Goal: Information Seeking & Learning: Learn about a topic

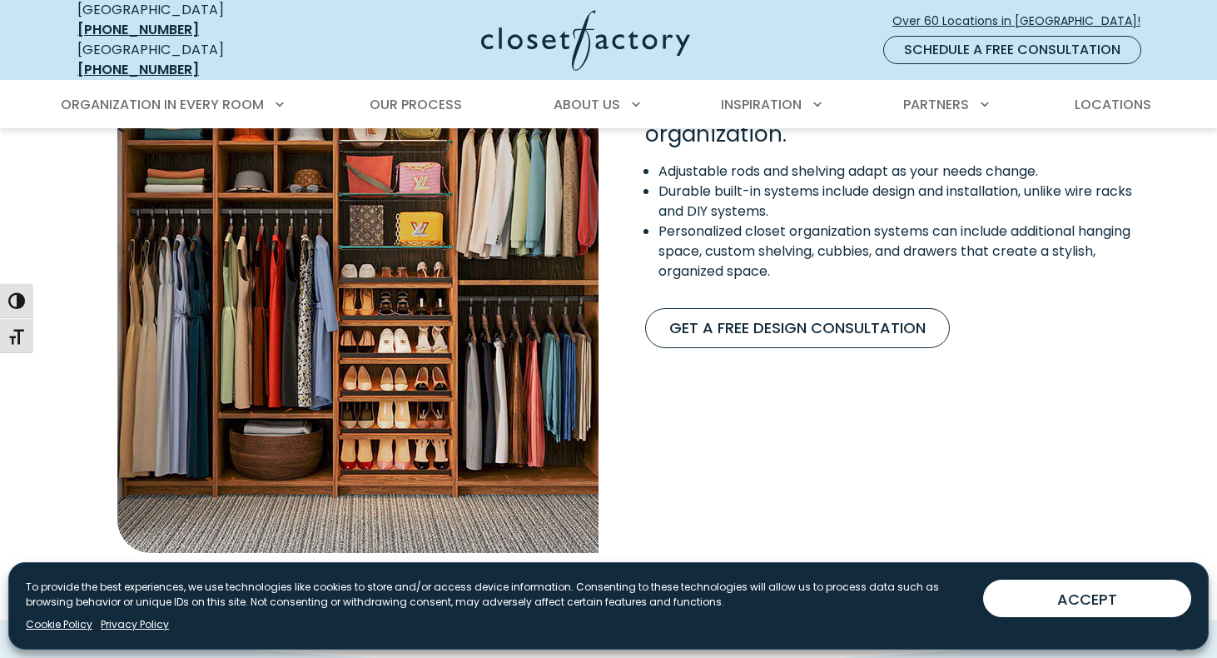
scroll to position [1274, 0]
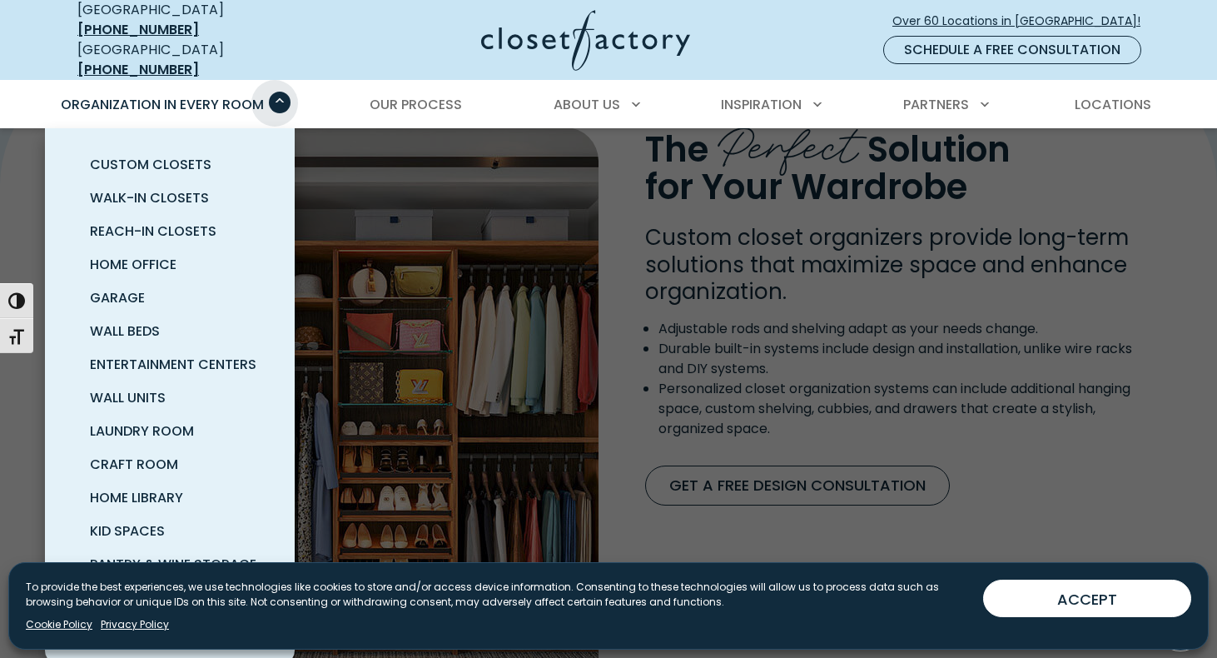
click at [275, 92] on span "Primary Menu" at bounding box center [280, 103] width 22 height 22
click at [127, 288] on span "Garage" at bounding box center [117, 297] width 55 height 19
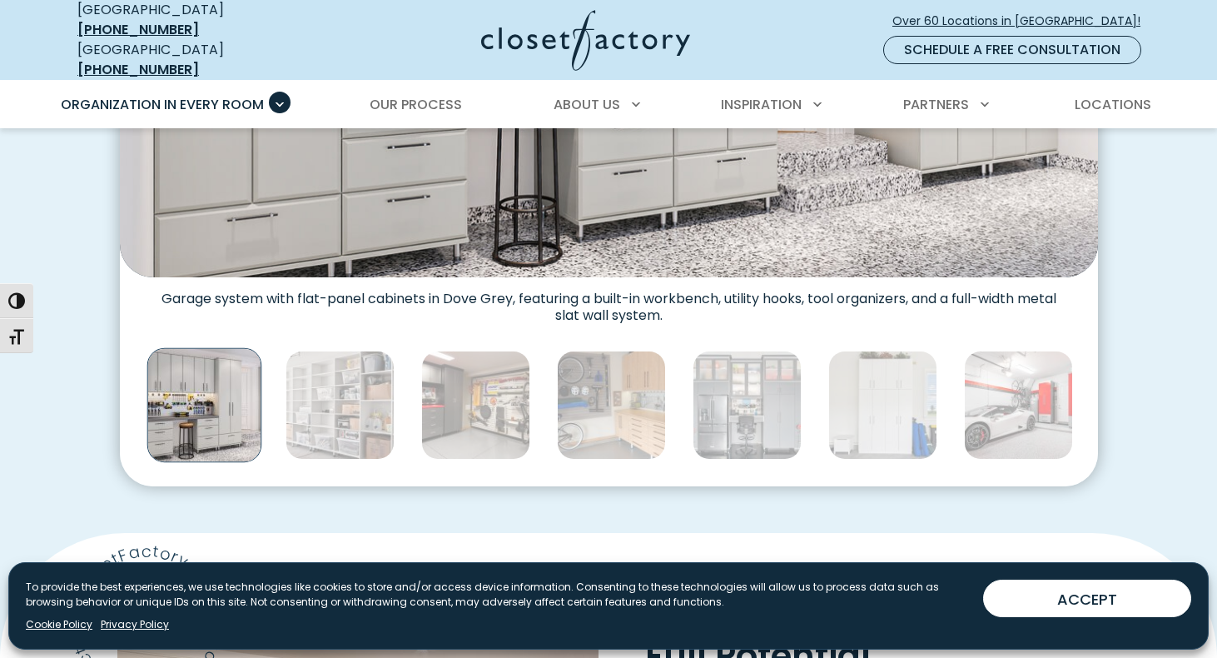
scroll to position [835, 0]
click at [215, 393] on img "Thumbnail Gallery" at bounding box center [204, 404] width 115 height 115
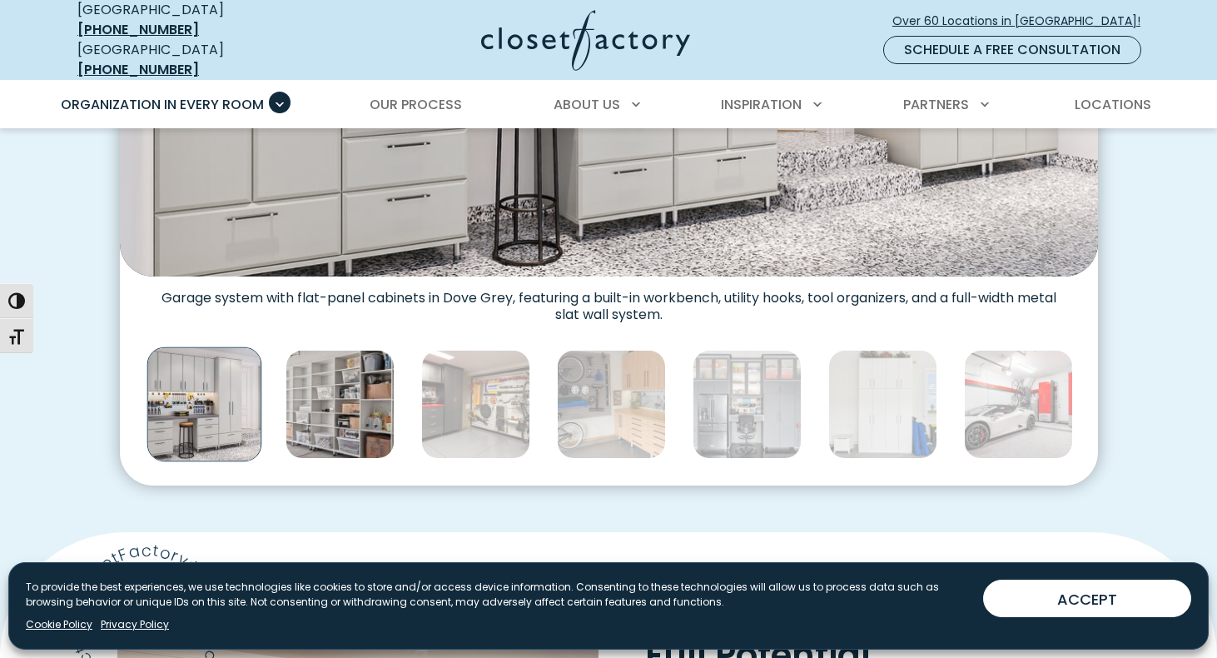
click at [315, 401] on img "Thumbnail Gallery" at bounding box center [340, 404] width 109 height 109
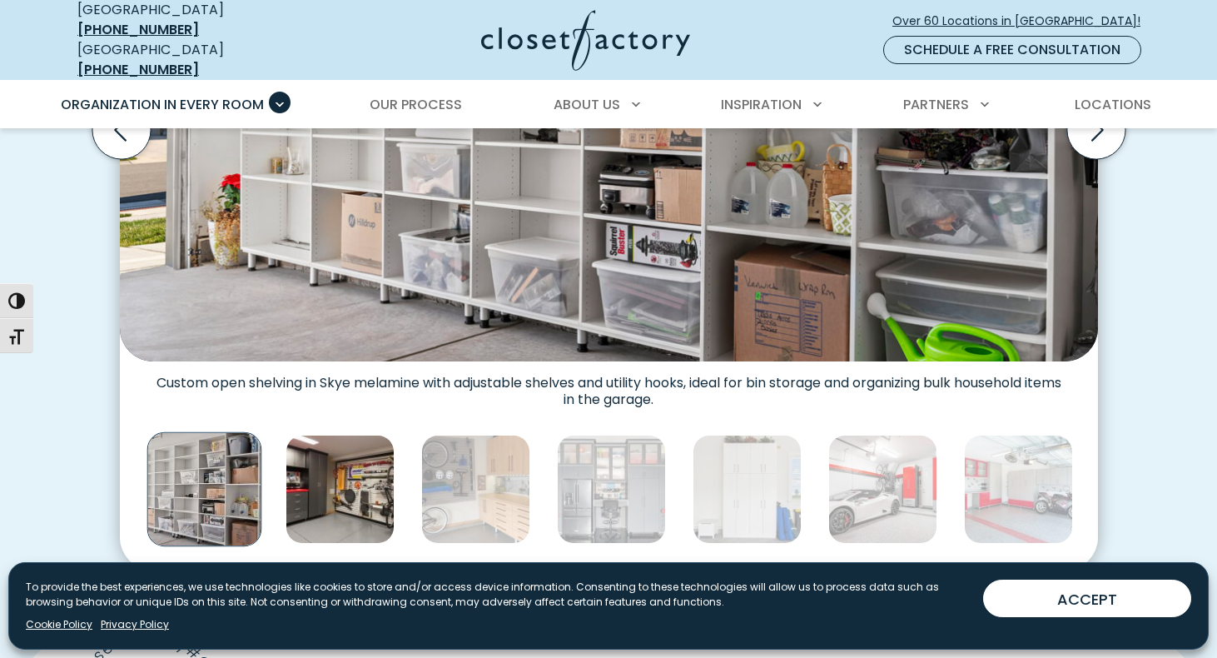
scroll to position [754, 0]
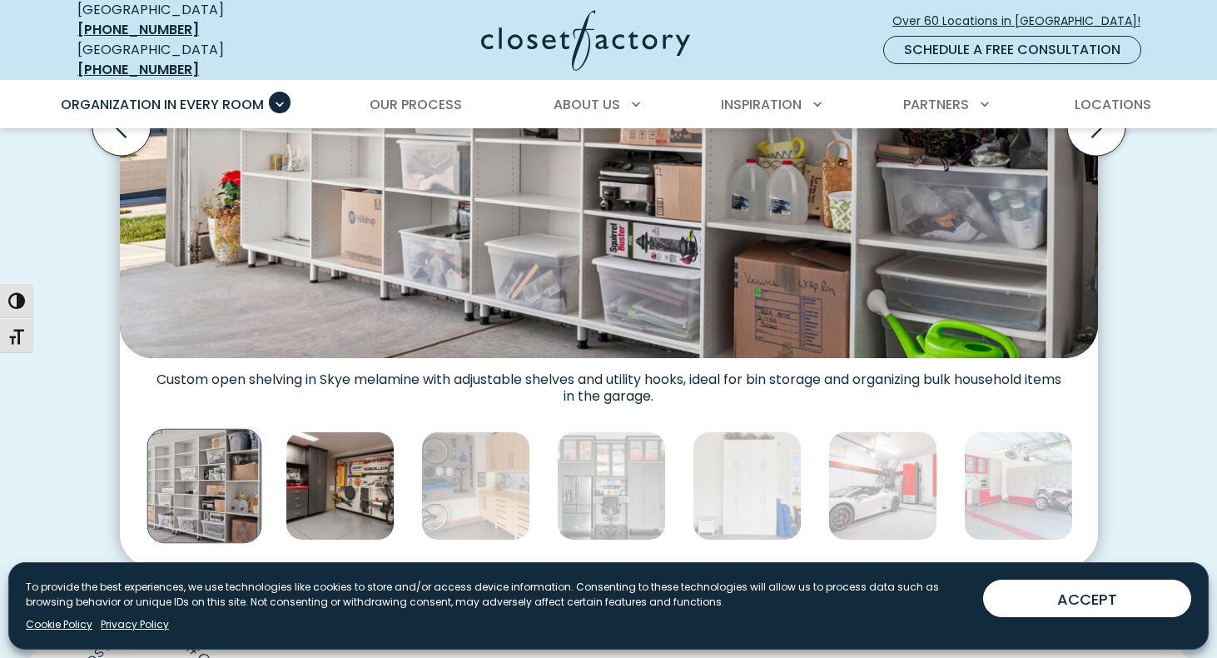
click at [356, 485] on img "Thumbnail Gallery" at bounding box center [340, 485] width 109 height 109
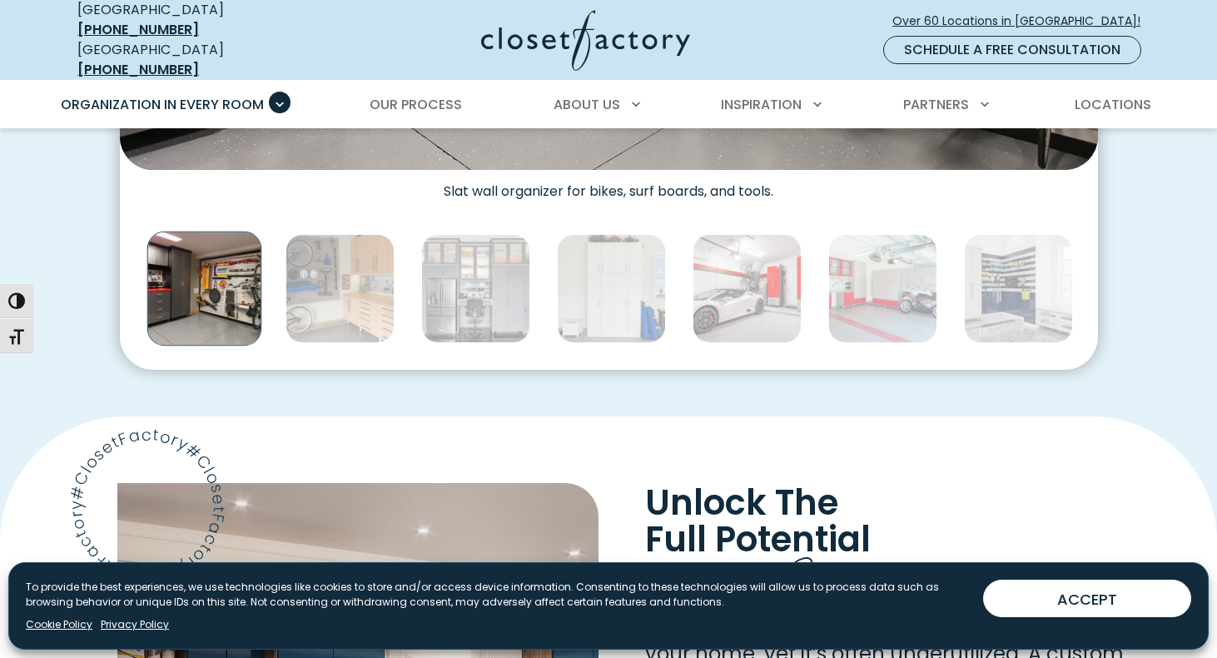
scroll to position [952, 0]
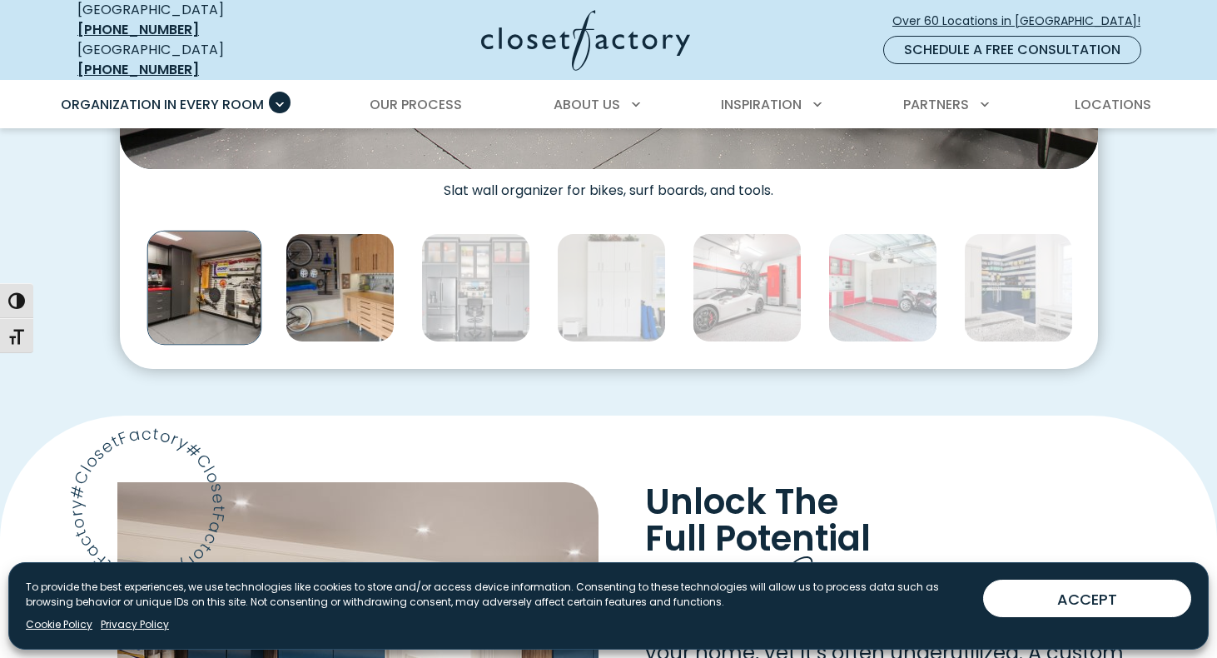
click at [353, 294] on img "Thumbnail Gallery" at bounding box center [340, 287] width 109 height 109
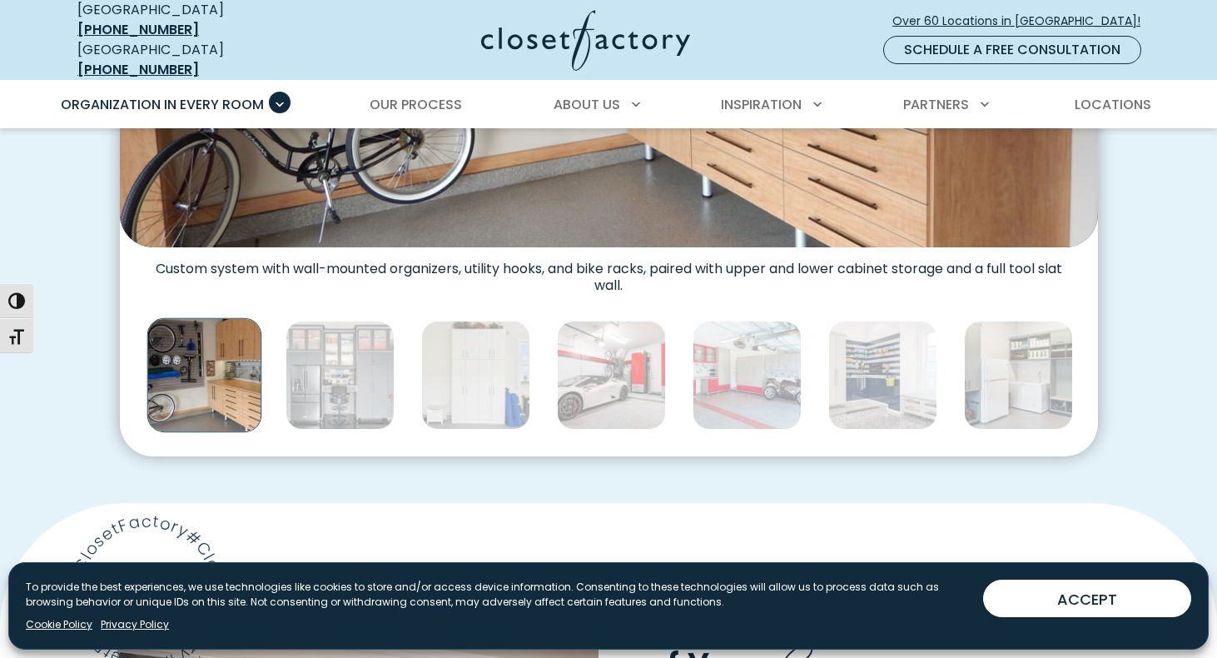
scroll to position [865, 0]
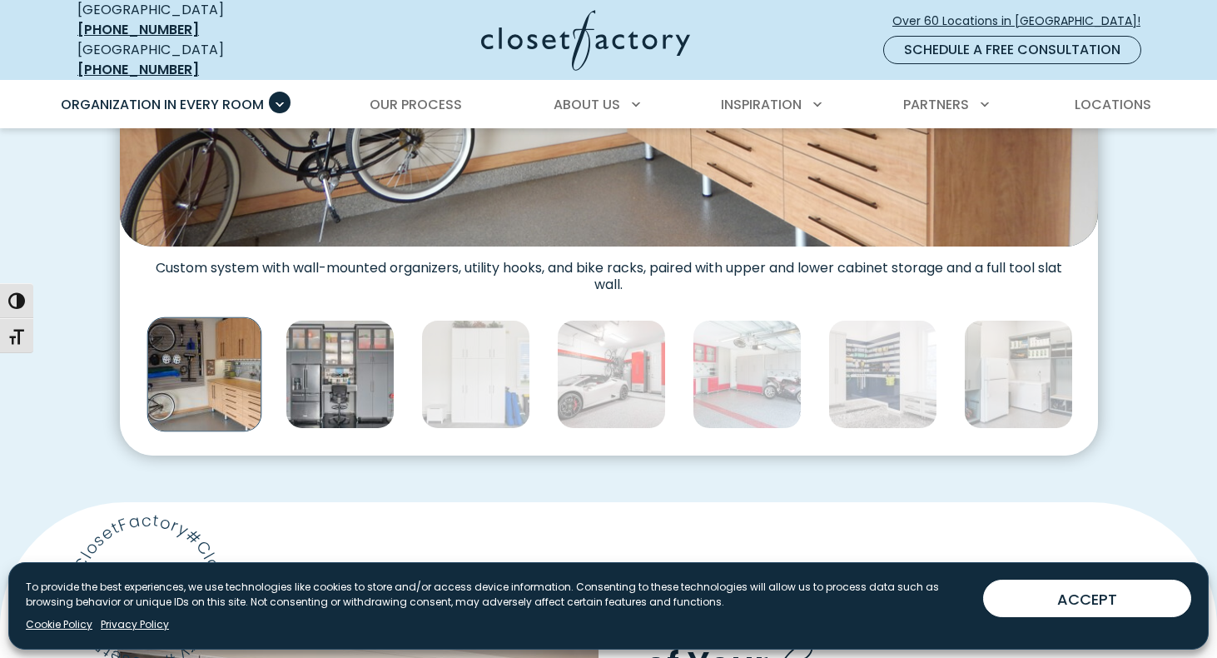
click at [329, 379] on img "Thumbnail Gallery" at bounding box center [340, 374] width 109 height 109
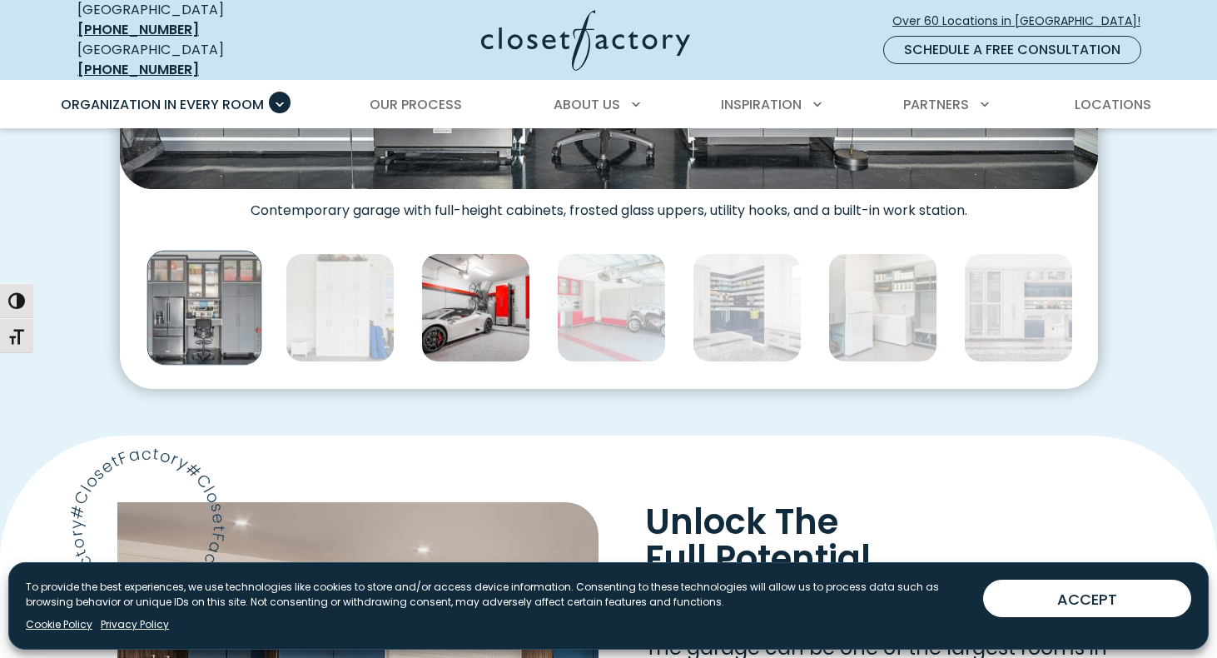
scroll to position [941, 0]
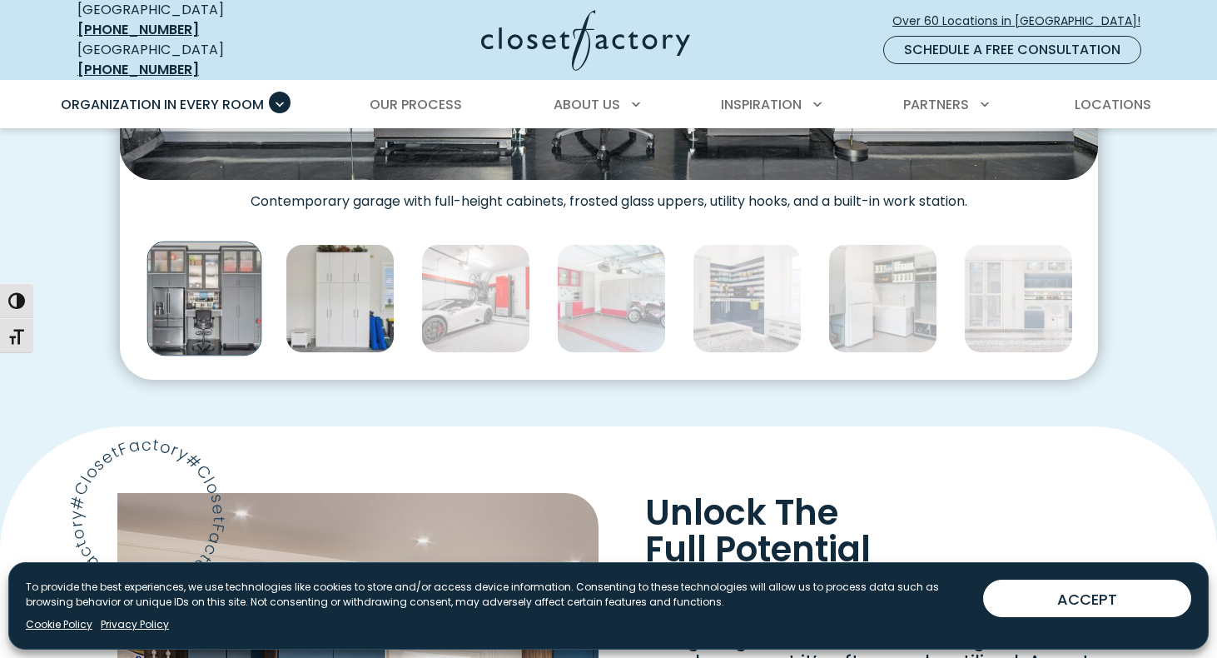
click at [344, 295] on img "Thumbnail Gallery" at bounding box center [340, 298] width 109 height 109
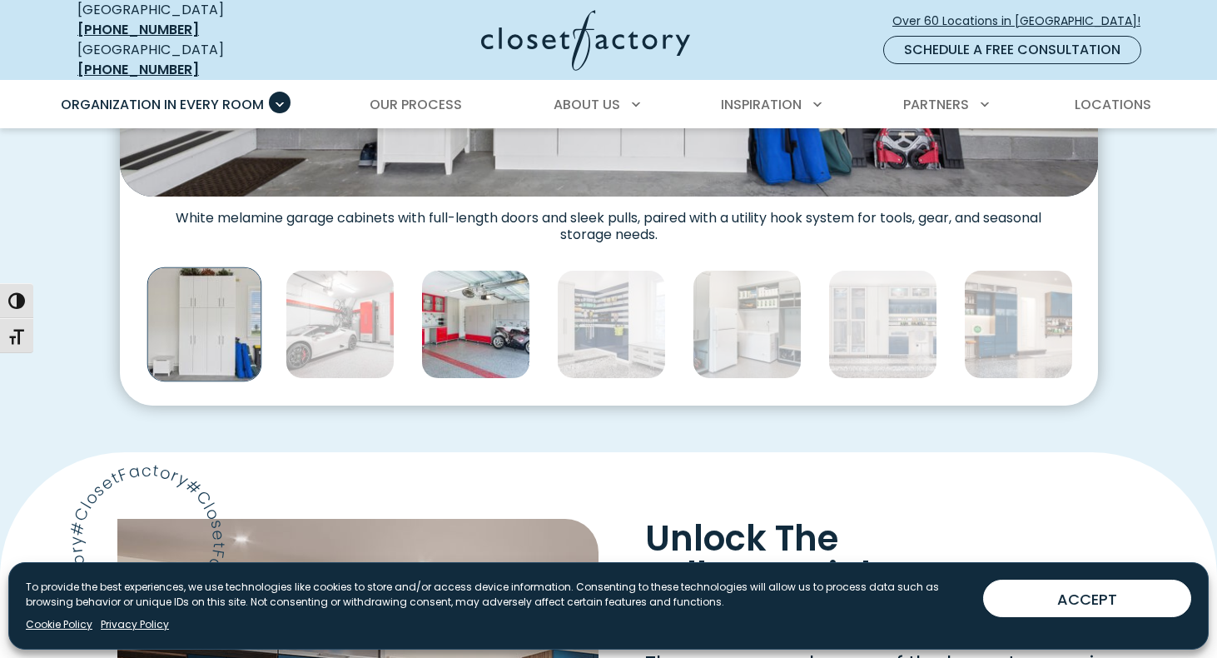
scroll to position [918, 0]
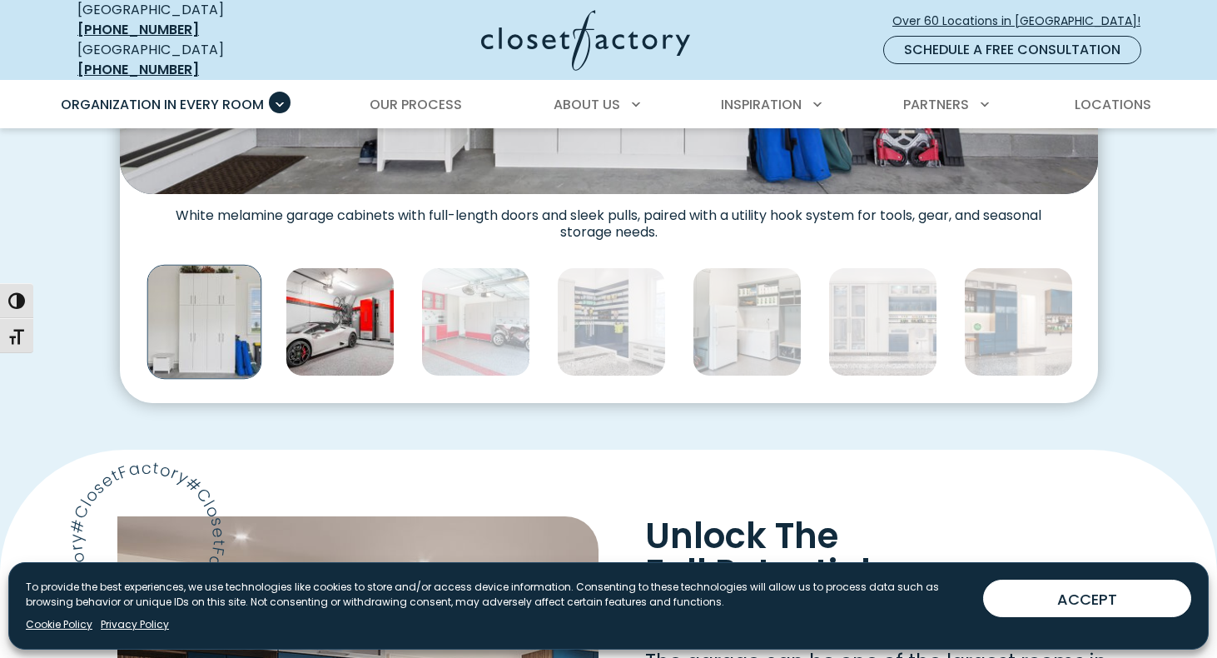
click at [344, 316] on img "Thumbnail Gallery" at bounding box center [340, 321] width 109 height 109
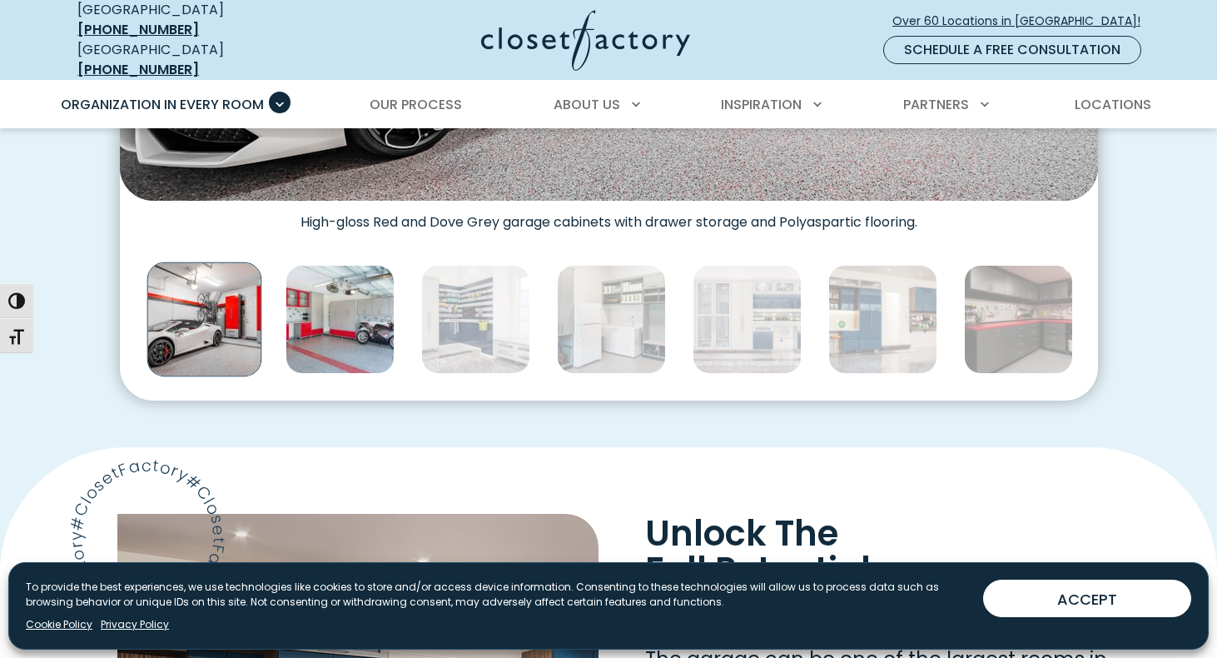
scroll to position [922, 0]
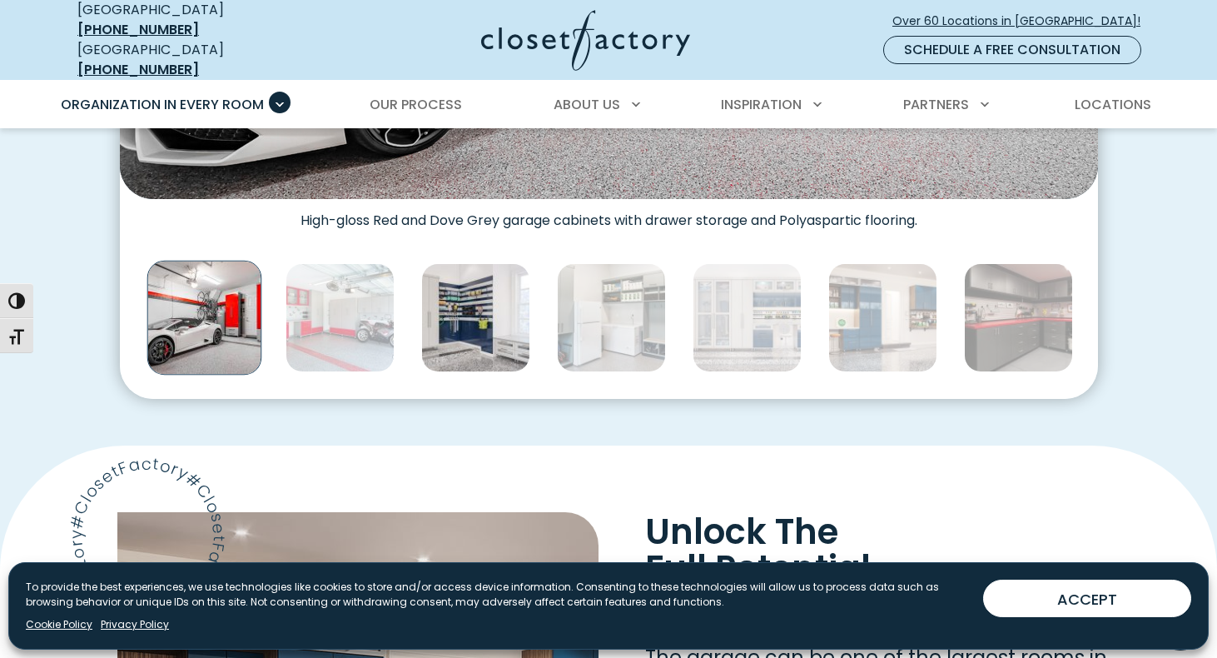
click at [455, 311] on img "Thumbnail Gallery" at bounding box center [475, 317] width 109 height 109
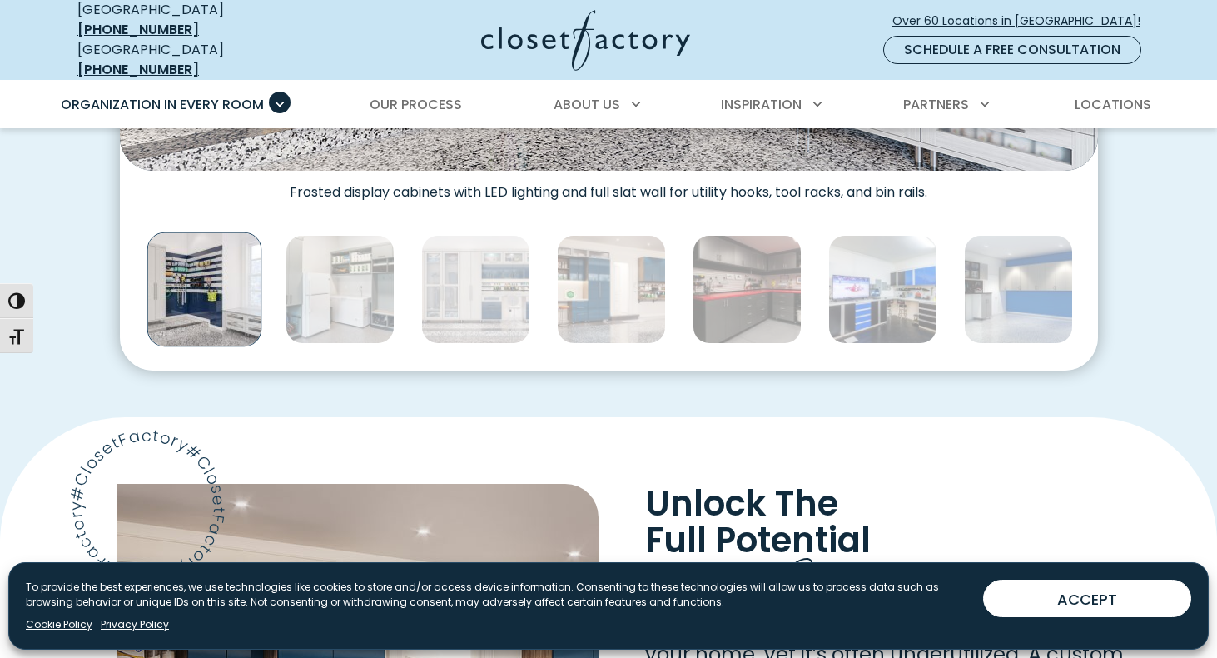
scroll to position [954, 0]
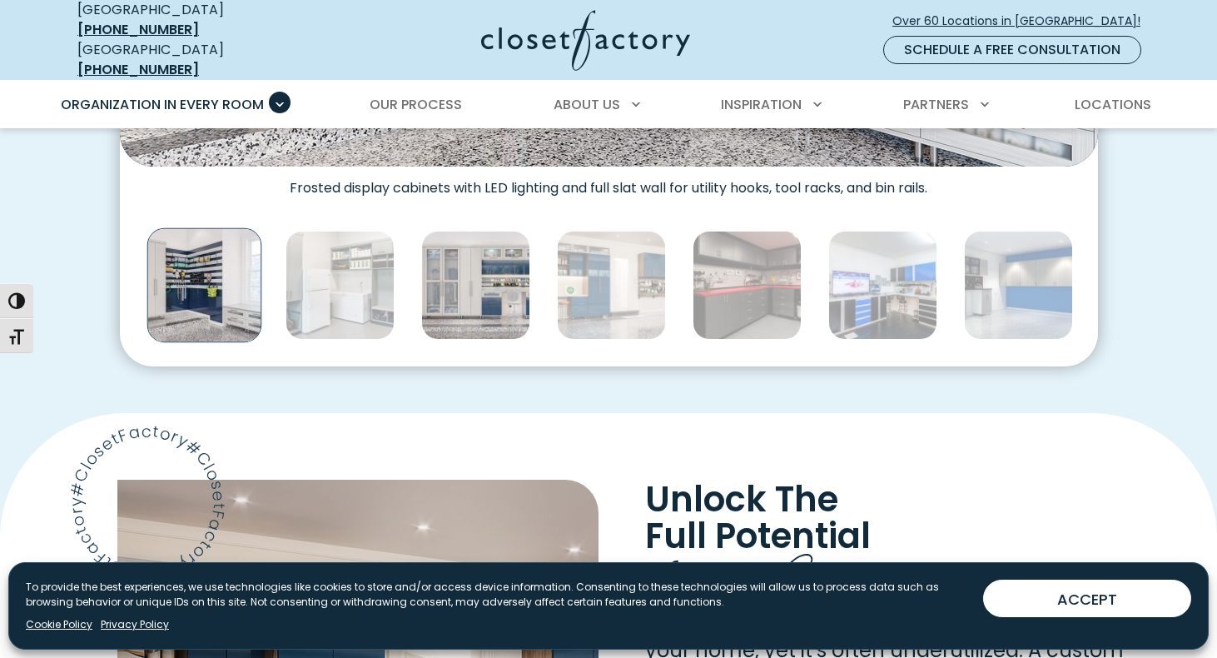
click at [490, 266] on img "Thumbnail Gallery" at bounding box center [475, 285] width 109 height 109
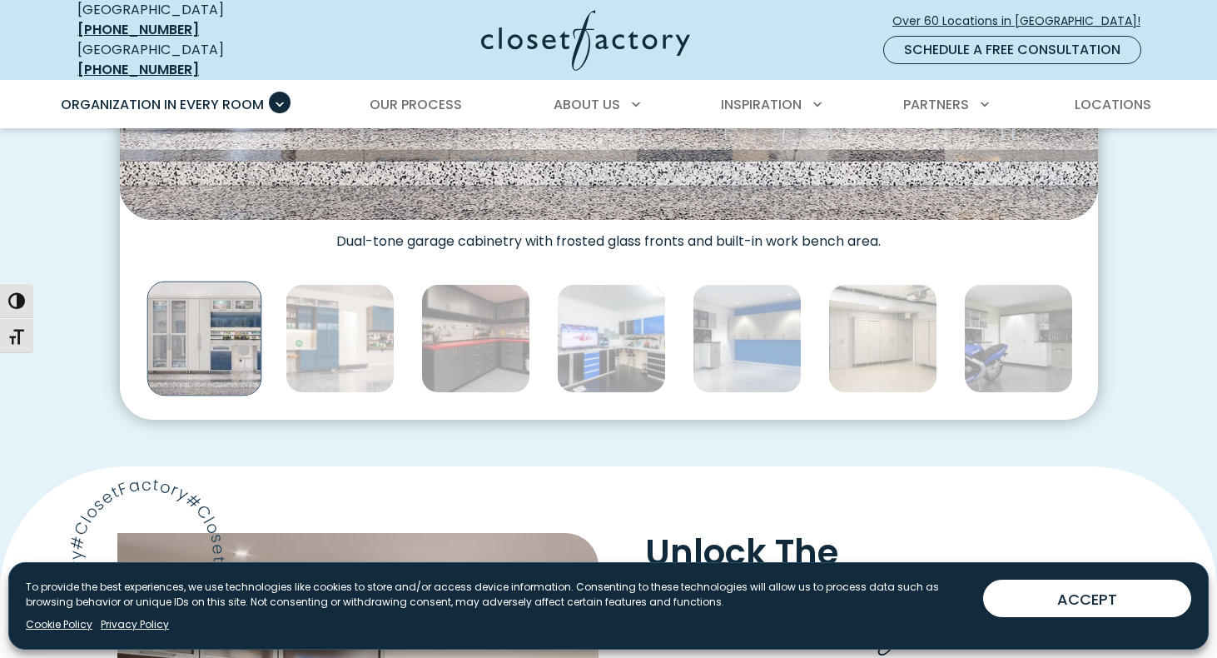
scroll to position [899, 0]
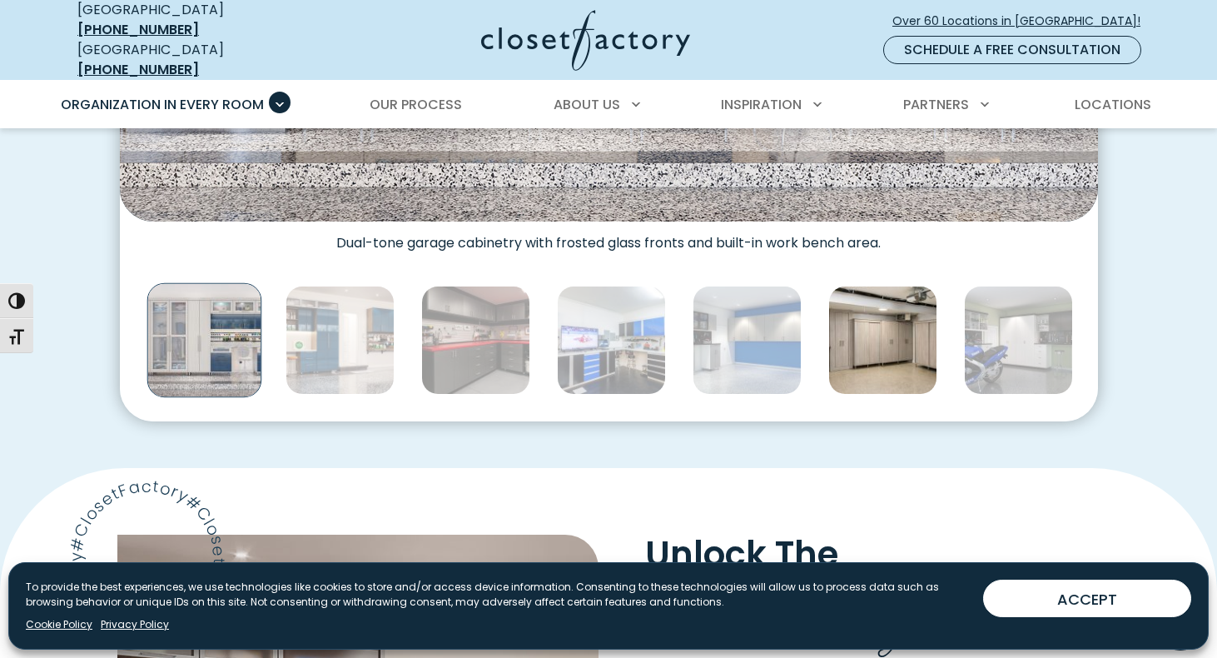
click at [853, 318] on img "Thumbnail Gallery" at bounding box center [883, 340] width 109 height 109
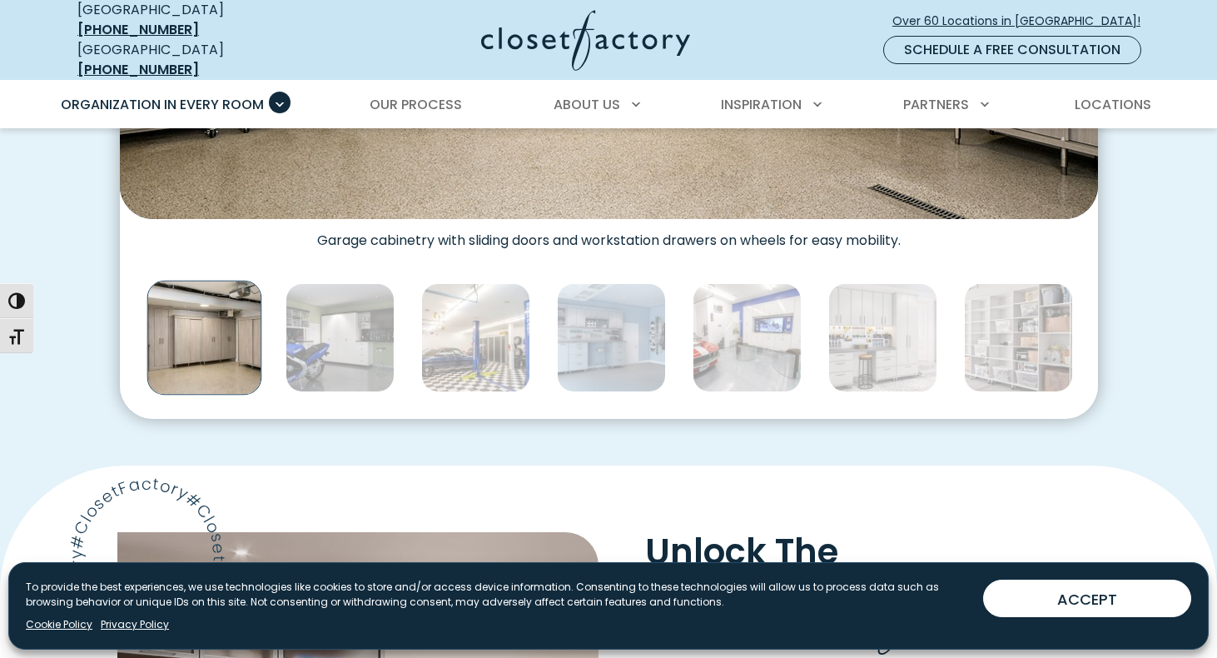
scroll to position [1007, 0]
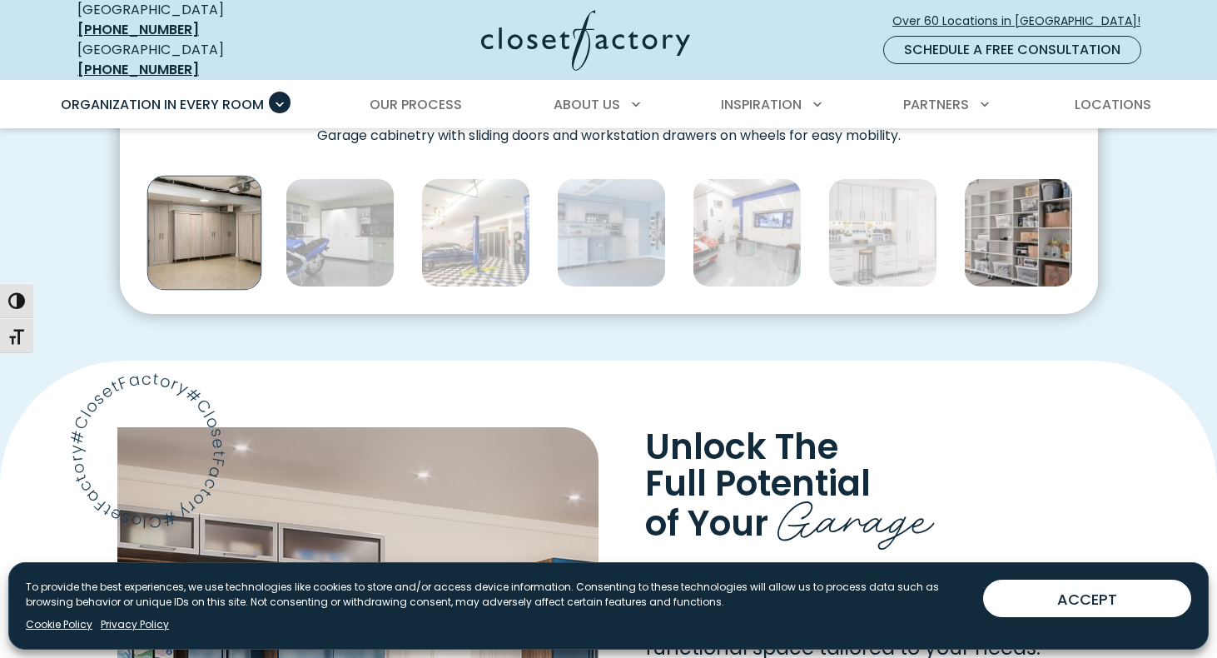
click at [1002, 242] on img "Thumbnail Gallery" at bounding box center [1018, 232] width 109 height 109
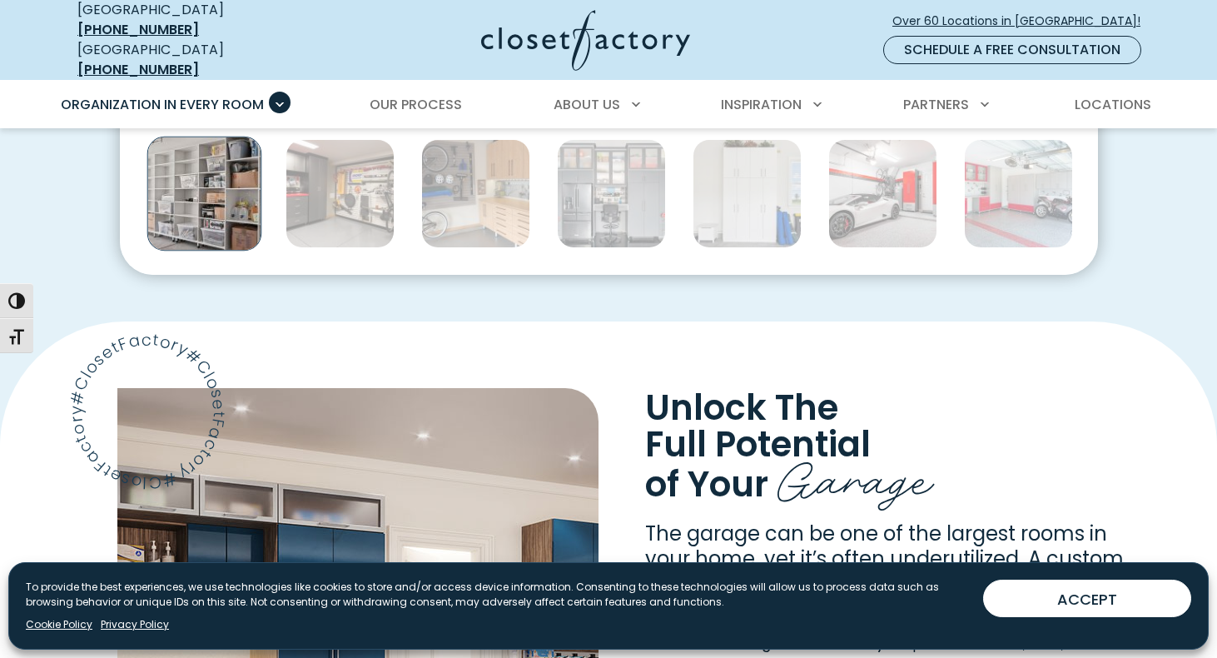
scroll to position [1051, 0]
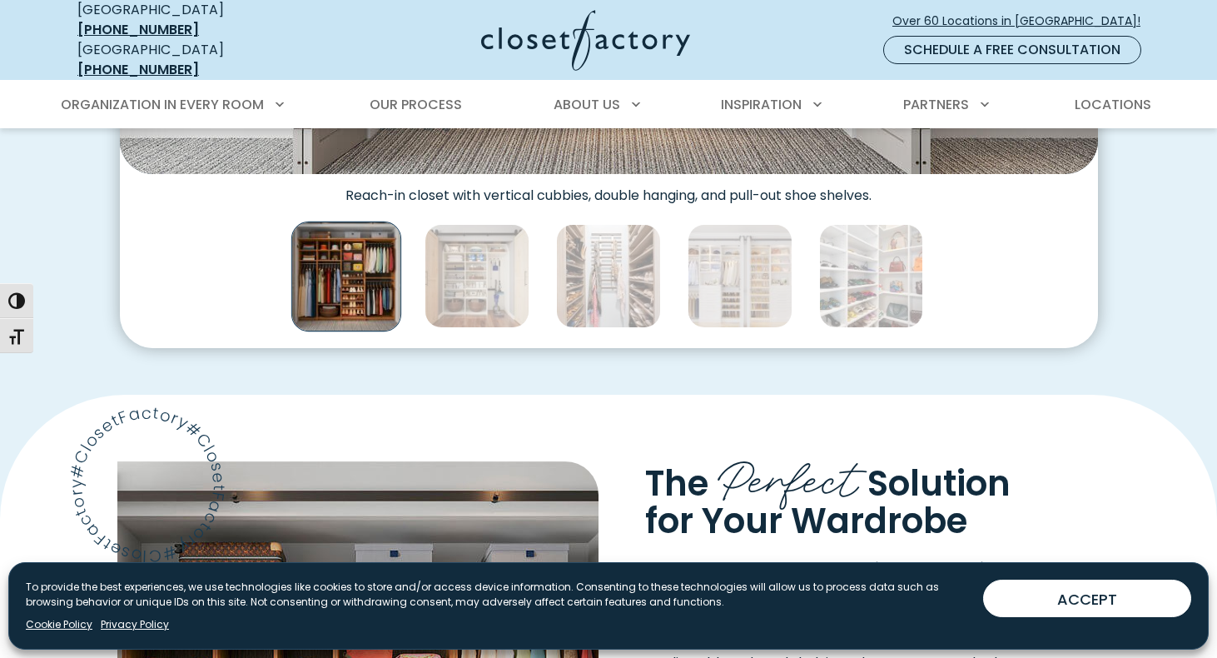
scroll to position [951, 0]
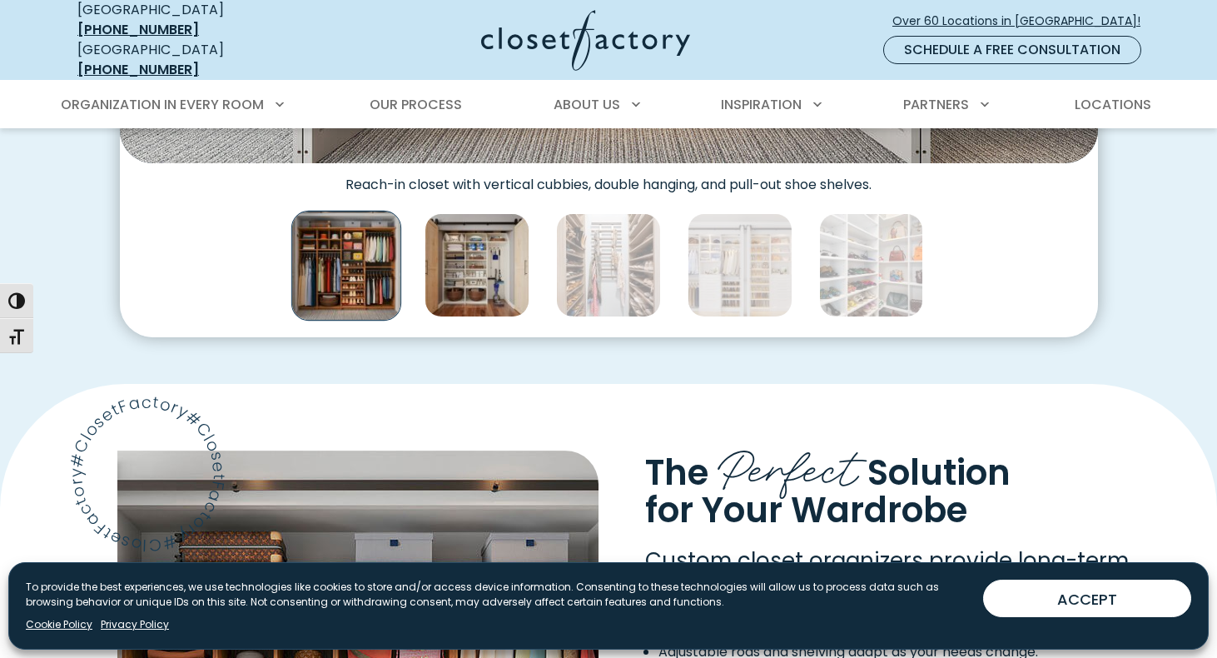
click at [480, 261] on img "Thumbnail Gallery" at bounding box center [477, 265] width 105 height 105
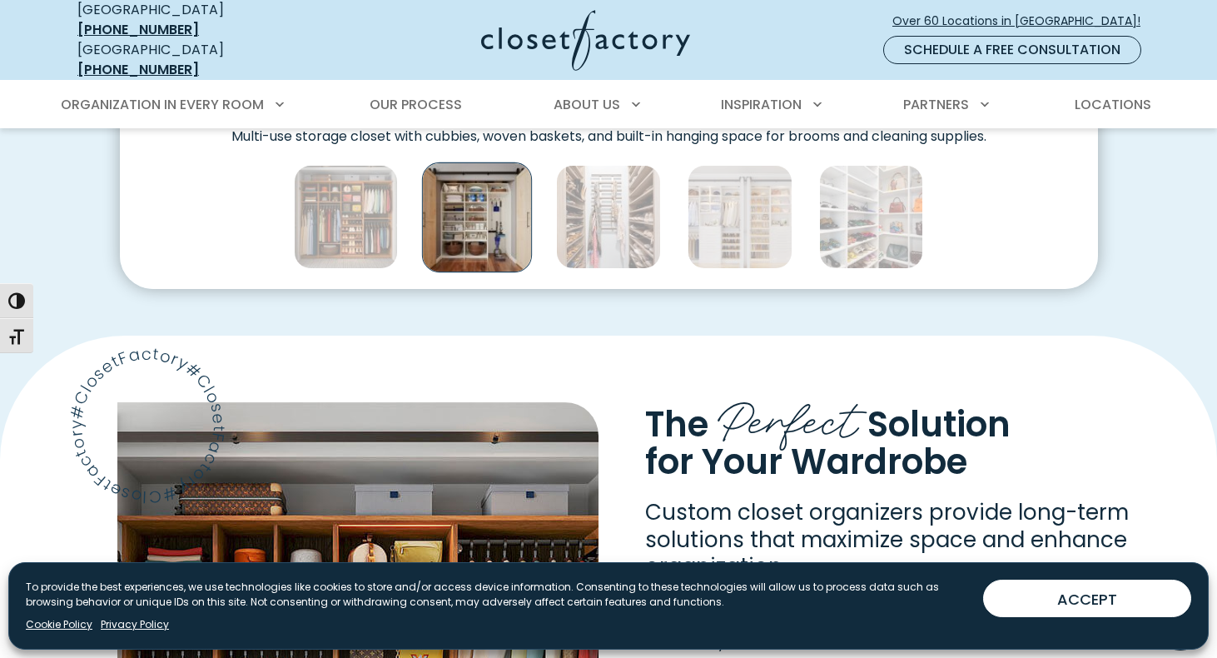
scroll to position [530, 0]
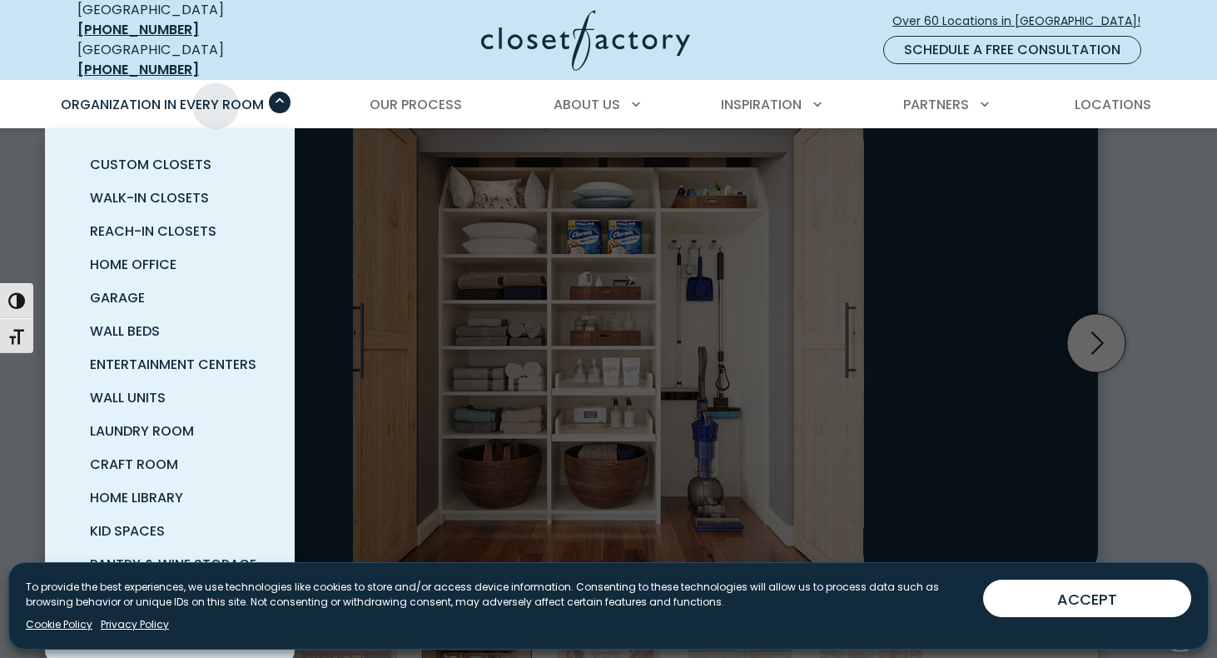
click at [222, 95] on span "Organization in Every Room" at bounding box center [162, 104] width 203 height 19
click at [117, 290] on span "Garage" at bounding box center [117, 297] width 55 height 19
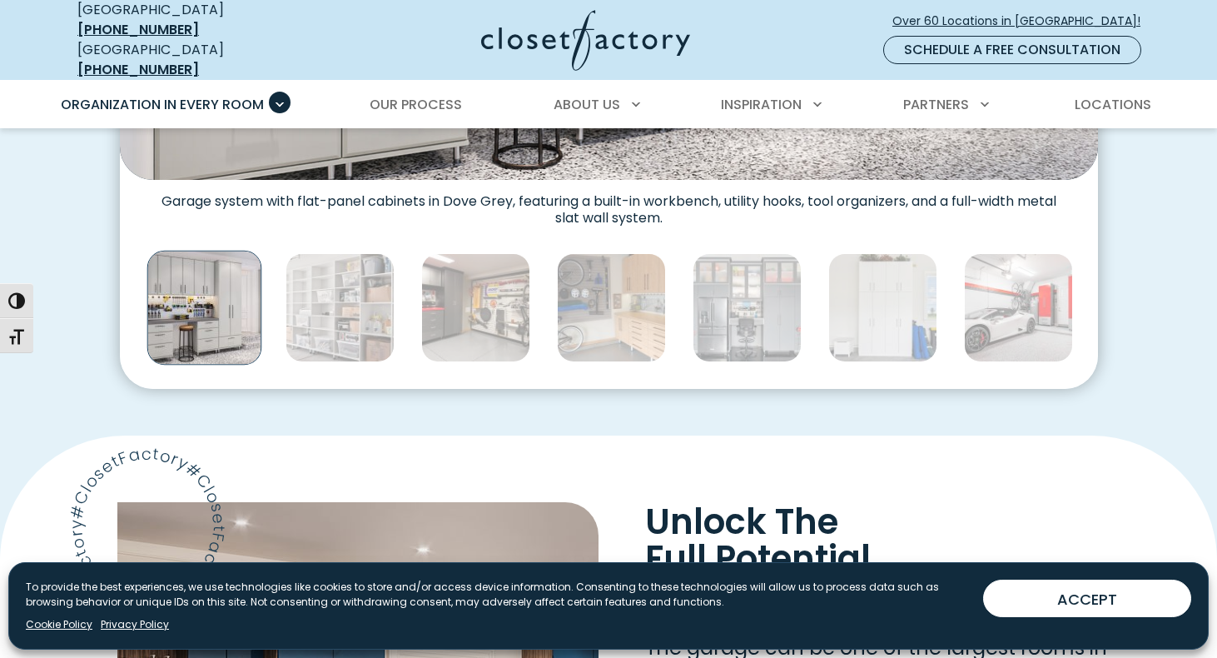
scroll to position [938, 0]
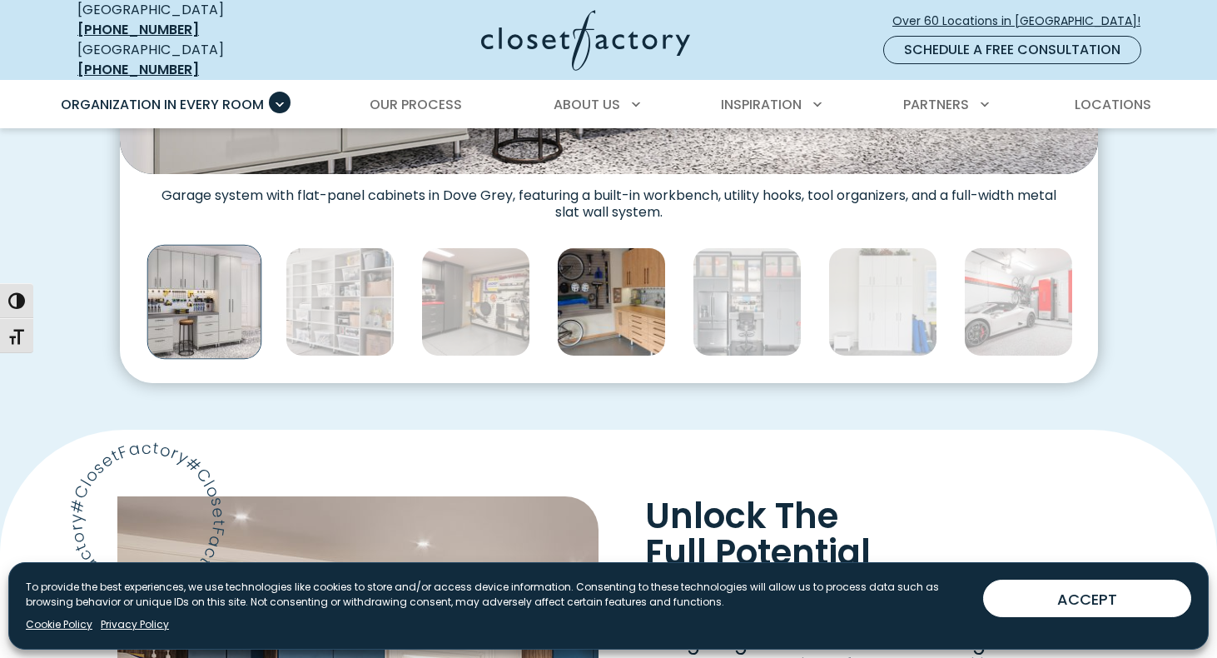
click at [630, 300] on img "Thumbnail Gallery" at bounding box center [611, 301] width 109 height 109
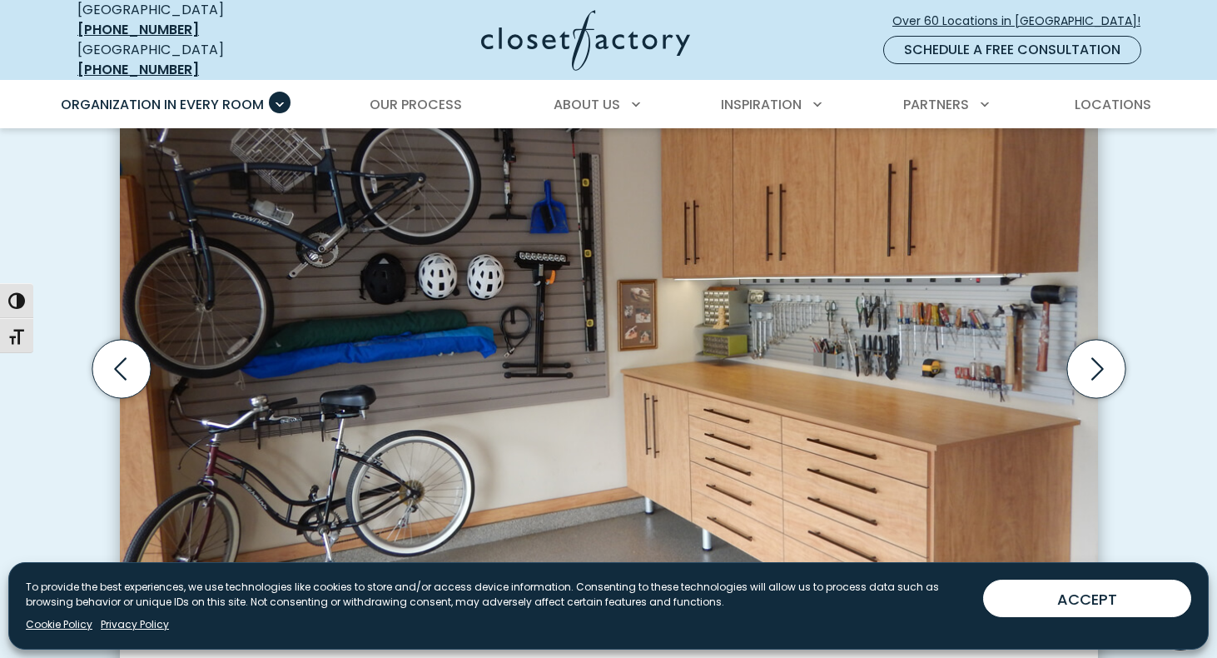
scroll to position [501, 0]
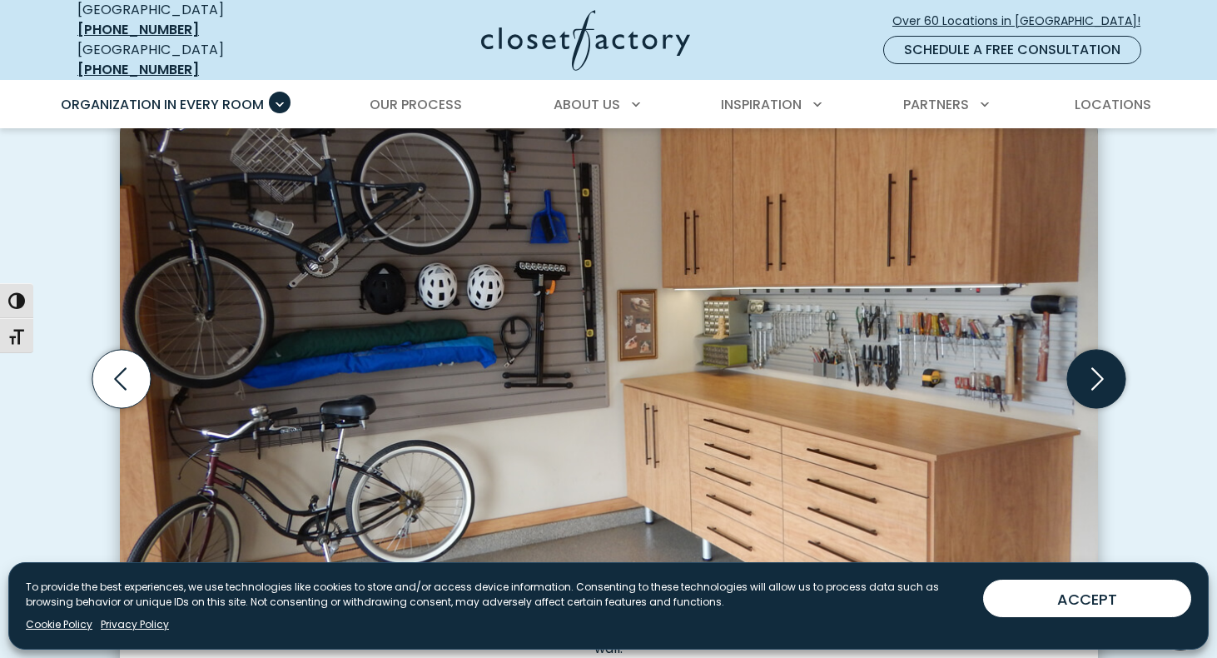
click at [1101, 355] on icon "Next slide" at bounding box center [1096, 379] width 58 height 58
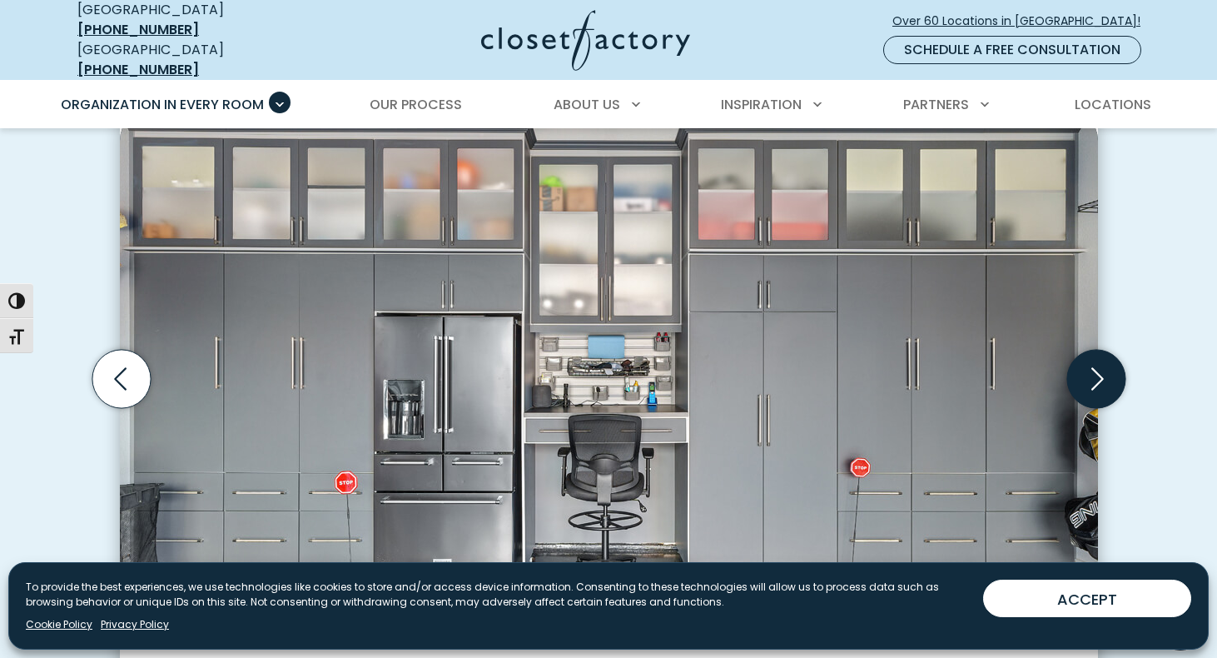
click at [1101, 355] on icon "Next slide" at bounding box center [1096, 379] width 58 height 58
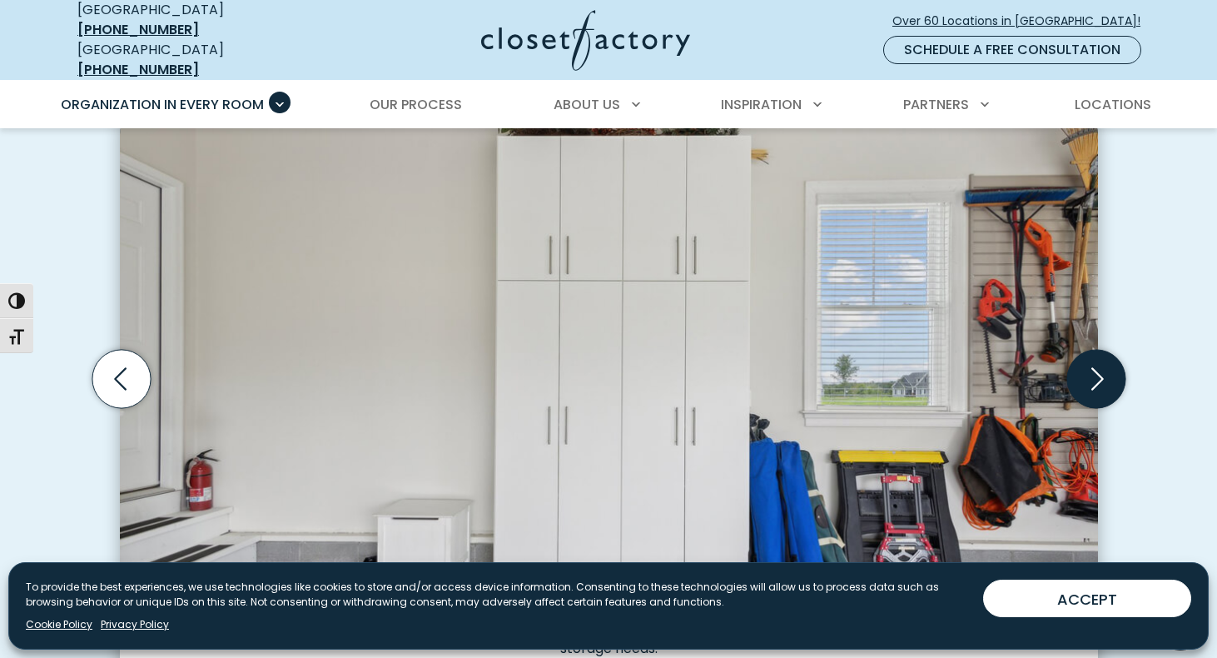
click at [1101, 355] on icon "Next slide" at bounding box center [1096, 379] width 58 height 58
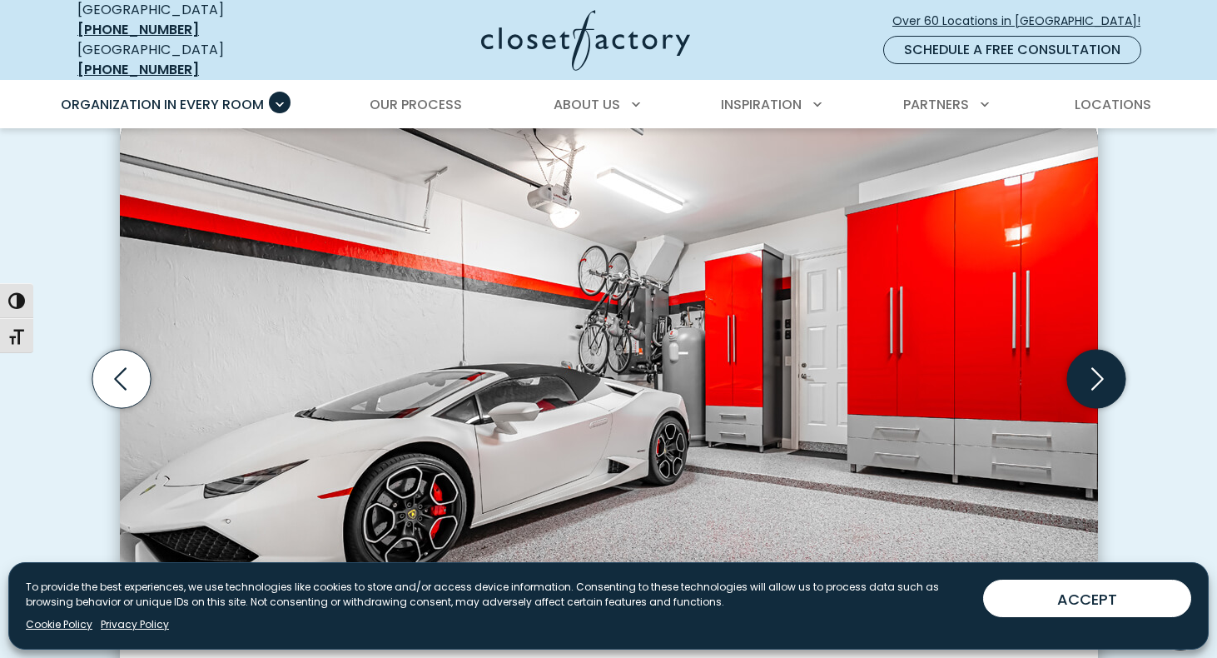
click at [1101, 355] on icon "Next slide" at bounding box center [1096, 379] width 58 height 58
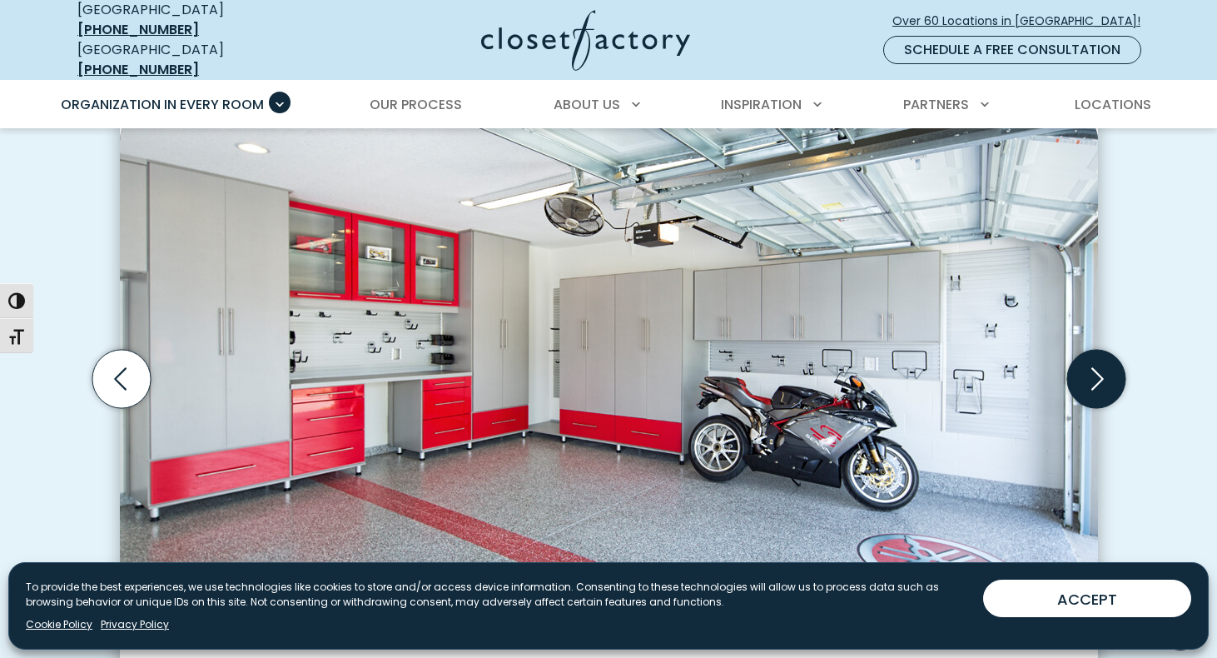
click at [1101, 355] on icon "Next slide" at bounding box center [1096, 379] width 58 height 58
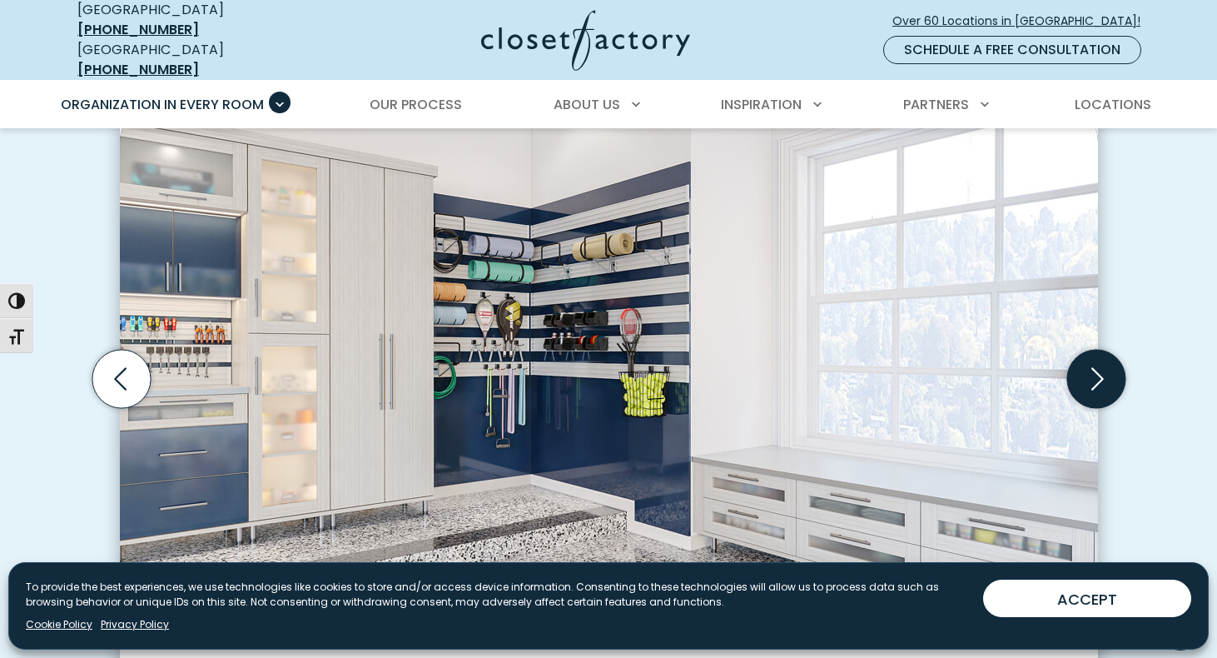
click at [1101, 355] on icon "Next slide" at bounding box center [1096, 379] width 58 height 58
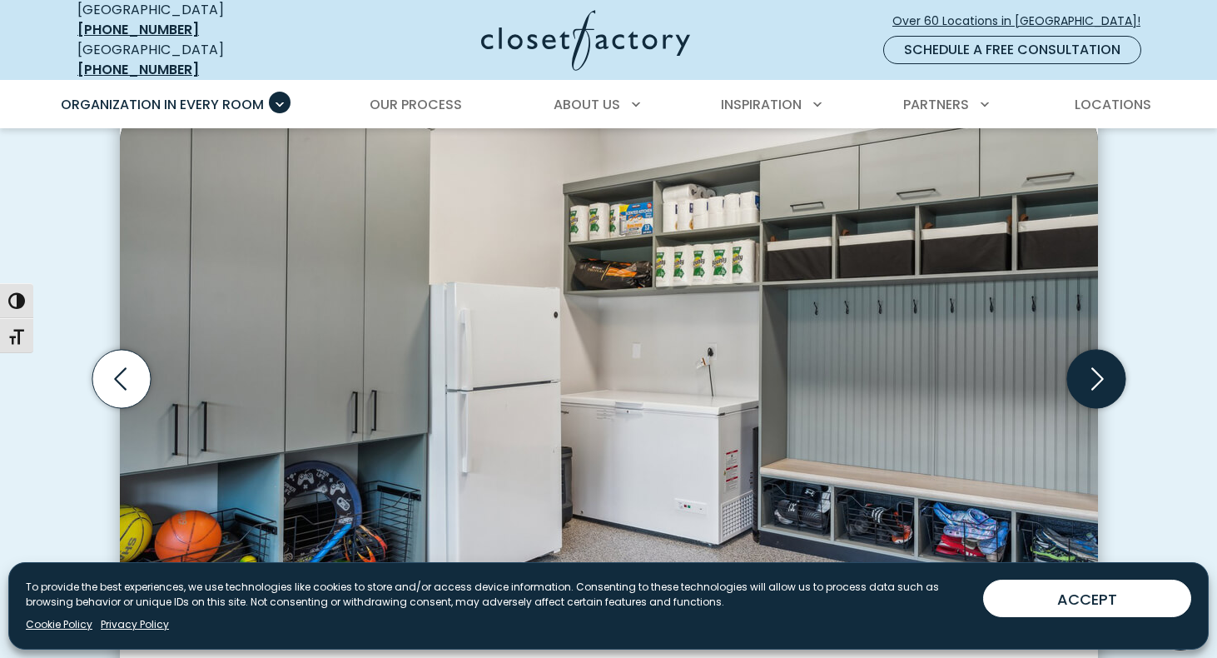
click at [1101, 355] on icon "Next slide" at bounding box center [1096, 379] width 58 height 58
